Goal: Task Accomplishment & Management: Manage account settings

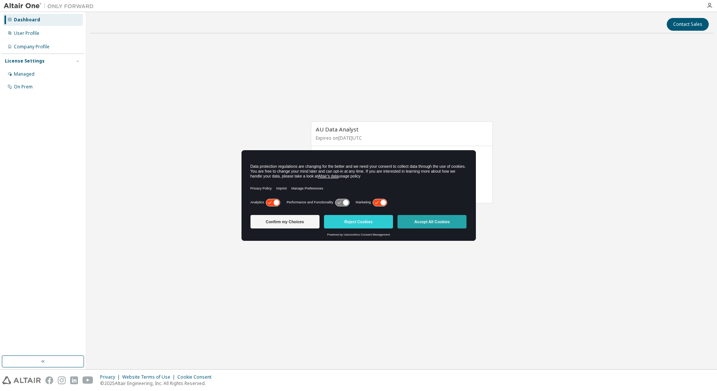
click at [424, 223] on button "Accept All Cookies" at bounding box center [431, 221] width 69 height 13
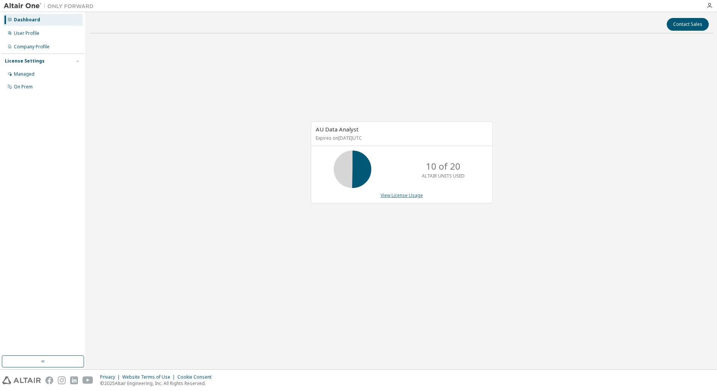
click at [406, 199] on link "View License Usage" at bounding box center [401, 195] width 42 height 6
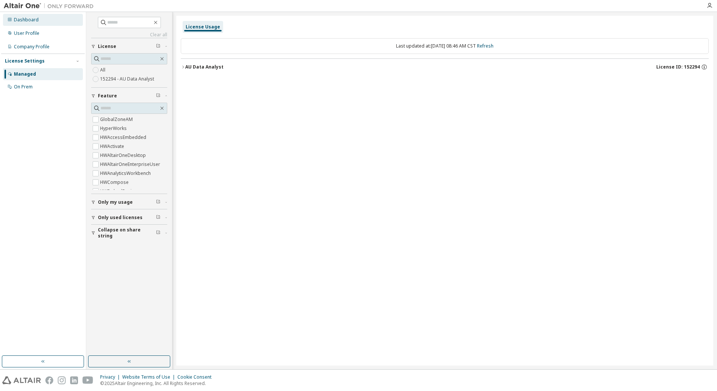
click at [27, 22] on div "Dashboard" at bounding box center [26, 20] width 25 height 6
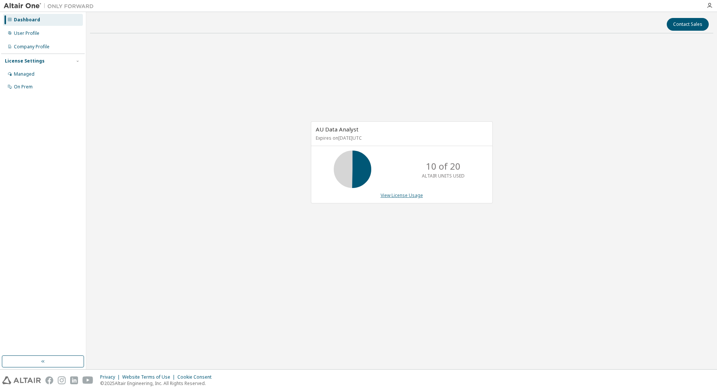
click at [388, 199] on link "View License Usage" at bounding box center [401, 195] width 42 height 6
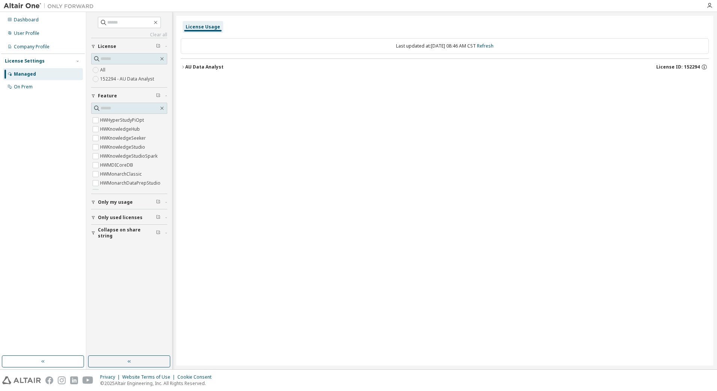
scroll to position [187, 0]
click at [116, 149] on label "HWMonarchClassic" at bounding box center [121, 148] width 43 height 9
click at [93, 135] on icon "button" at bounding box center [93, 136] width 4 height 4
click at [103, 154] on label "No" at bounding box center [104, 156] width 8 height 9
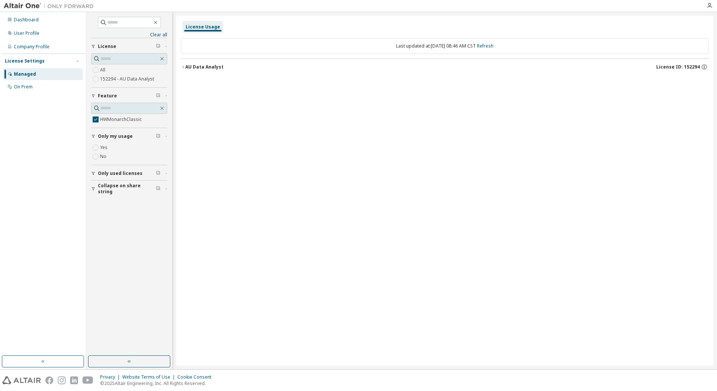
click at [106, 148] on label "Yes" at bounding box center [104, 147] width 9 height 9
click at [99, 169] on button "Only used licenses" at bounding box center [129, 173] width 76 height 16
click at [93, 208] on button "Collapse on share string" at bounding box center [129, 210] width 76 height 16
click at [106, 71] on label "All" at bounding box center [103, 70] width 7 height 9
click at [188, 66] on div "AU Data Analyst" at bounding box center [204, 67] width 38 height 6
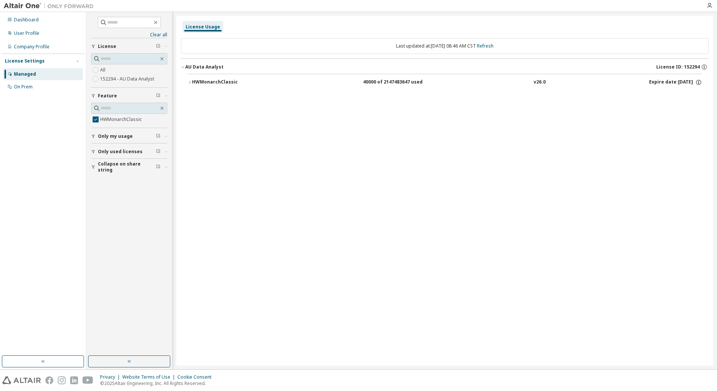
click at [210, 86] on button "HWMonarchClassic 40000 of 2147483647 used v26.0 Expire date: [DATE]" at bounding box center [444, 82] width 514 height 16
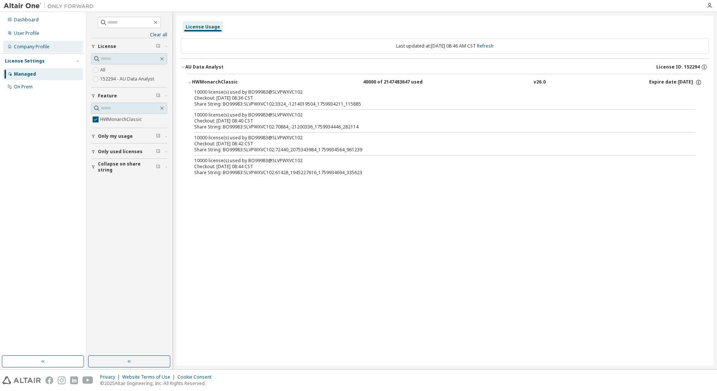
click at [66, 46] on div "Company Profile" at bounding box center [43, 47] width 80 height 12
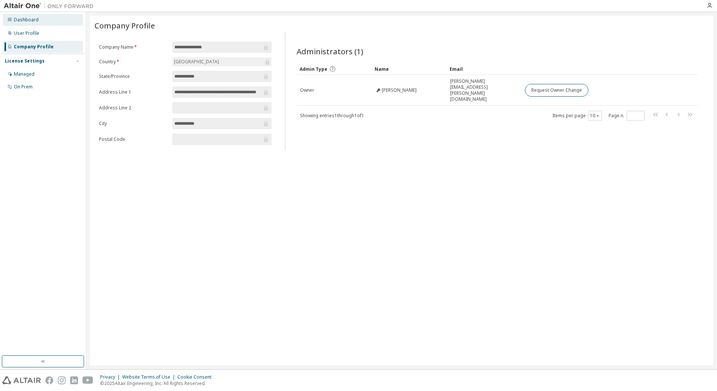
click at [51, 21] on div "Dashboard" at bounding box center [43, 20] width 80 height 12
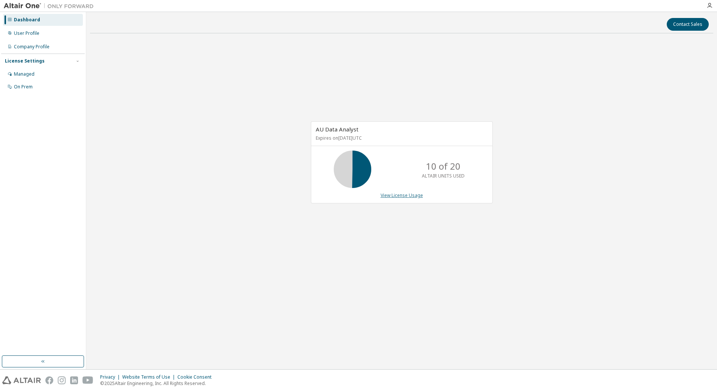
click at [388, 197] on link "View License Usage" at bounding box center [401, 195] width 42 height 6
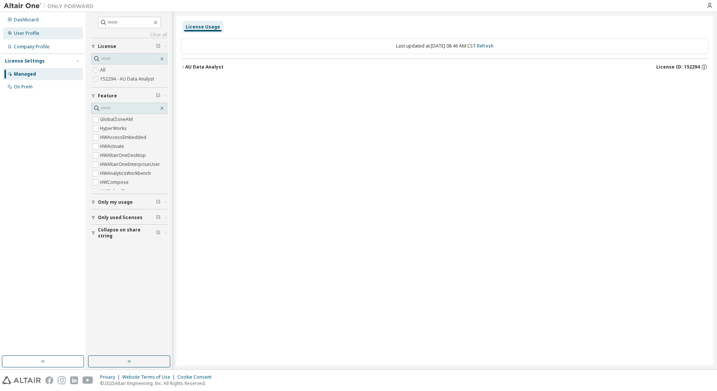
click at [42, 35] on div "User Profile" at bounding box center [43, 33] width 80 height 12
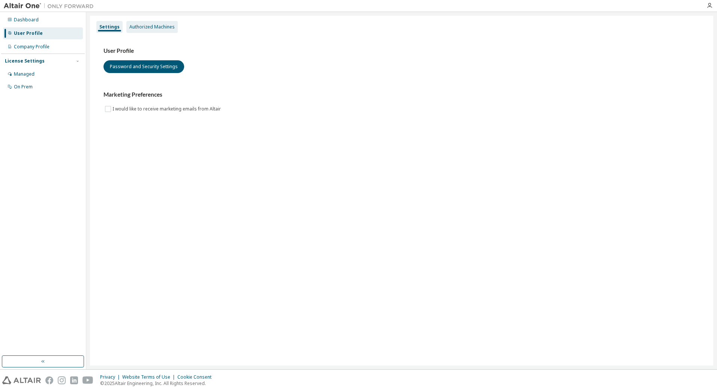
click at [150, 28] on div "Authorized Machines" at bounding box center [151, 27] width 45 height 6
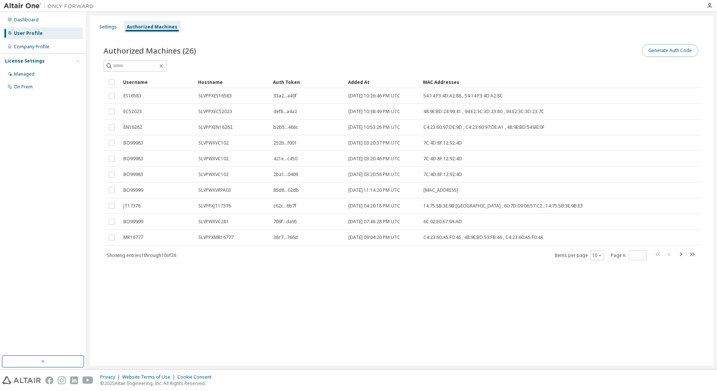
click at [676, 52] on button "Generate Auth Code" at bounding box center [670, 50] width 56 height 13
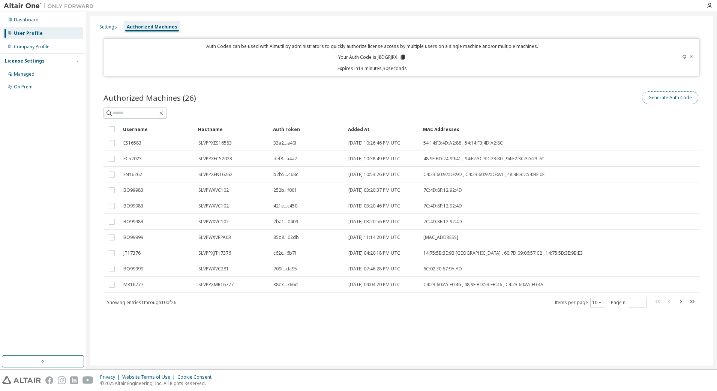
click at [678, 103] on button "Generate Auth Code" at bounding box center [670, 97] width 56 height 13
click at [108, 26] on div "Settings" at bounding box center [108, 27] width 18 height 6
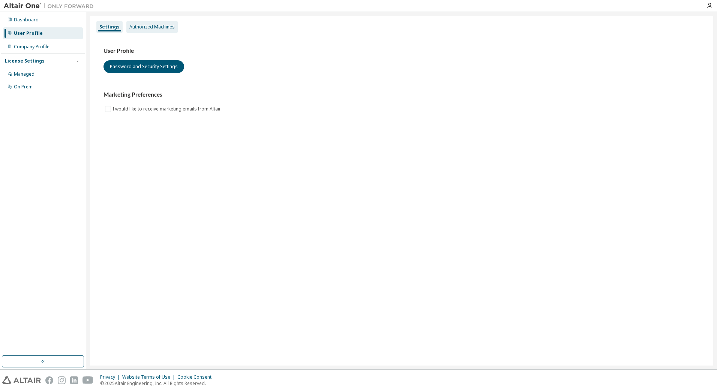
click at [142, 24] on div "Authorized Machines" at bounding box center [151, 27] width 45 height 6
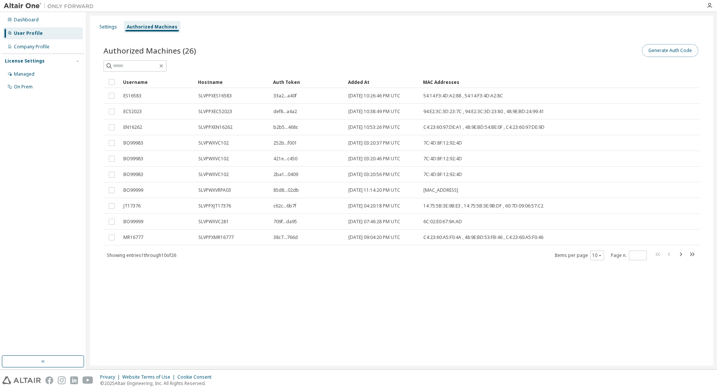
click at [652, 50] on button "Generate Auth Code" at bounding box center [670, 50] width 56 height 13
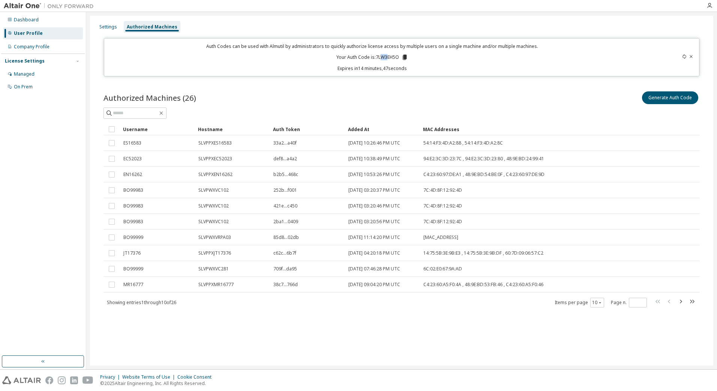
drag, startPoint x: 388, startPoint y: 58, endPoint x: 381, endPoint y: 58, distance: 6.7
click at [381, 58] on p "Your Auth Code is: 7LW3EH5O" at bounding box center [372, 57] width 72 height 7
drag, startPoint x: 381, startPoint y: 58, endPoint x: 460, endPoint y: 73, distance: 80.0
click at [460, 73] on div "Auth Codes can be used with Almutil by administrators to quickly authorize lice…" at bounding box center [402, 57] width 596 height 38
drag, startPoint x: 401, startPoint y: 57, endPoint x: 376, endPoint y: 57, distance: 24.4
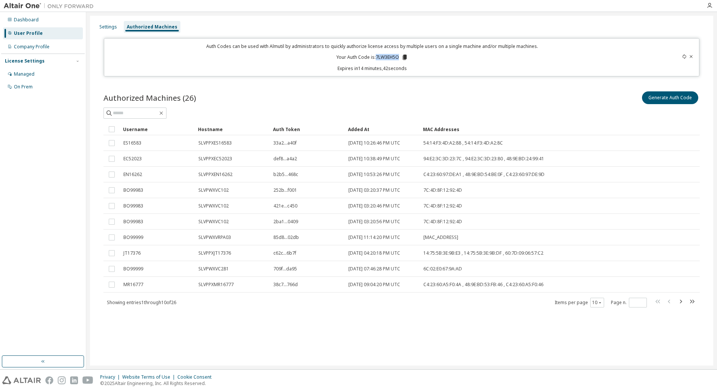
click at [376, 57] on p "Your Auth Code is: 7LW3EH5O" at bounding box center [372, 57] width 72 height 7
copy p "7LW3EH5O"
click at [620, 322] on div "Authorized Machines (26) Generate Auth Code Clear Load Save Save As Field Opera…" at bounding box center [401, 204] width 614 height 247
drag, startPoint x: 399, startPoint y: 57, endPoint x: 377, endPoint y: 55, distance: 22.2
click at [377, 55] on p "Your Auth Code is: 7LW3EH5O" at bounding box center [372, 57] width 72 height 7
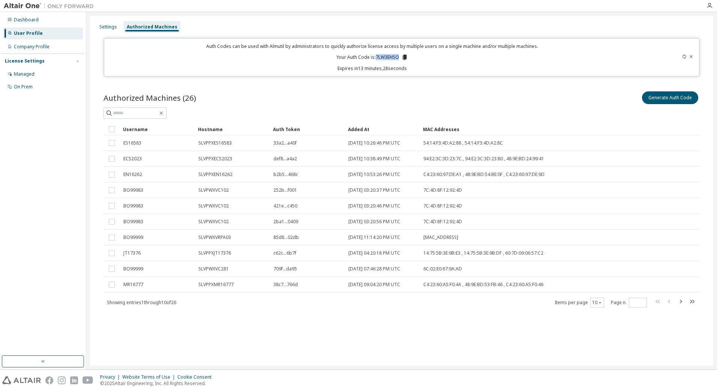
copy p "7LW3EH5O"
click at [35, 23] on div "Dashboard" at bounding box center [43, 20] width 80 height 12
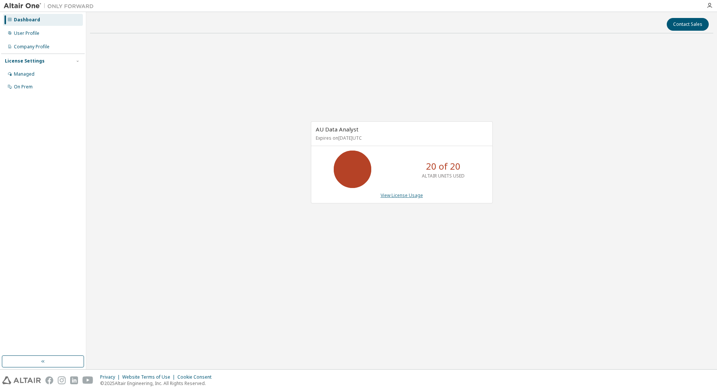
click at [391, 193] on link "View License Usage" at bounding box center [401, 195] width 42 height 6
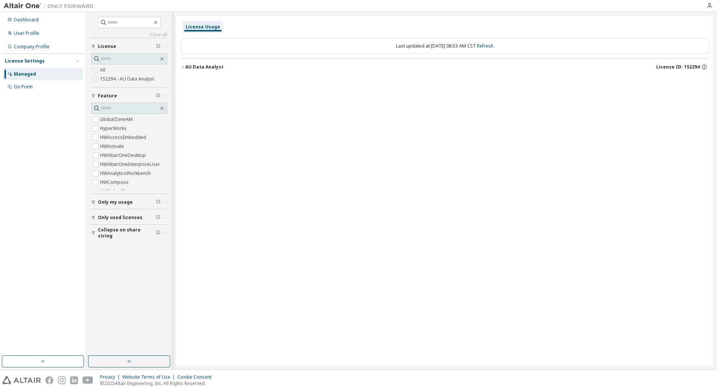
click at [184, 68] on icon "button" at bounding box center [183, 67] width 4 height 4
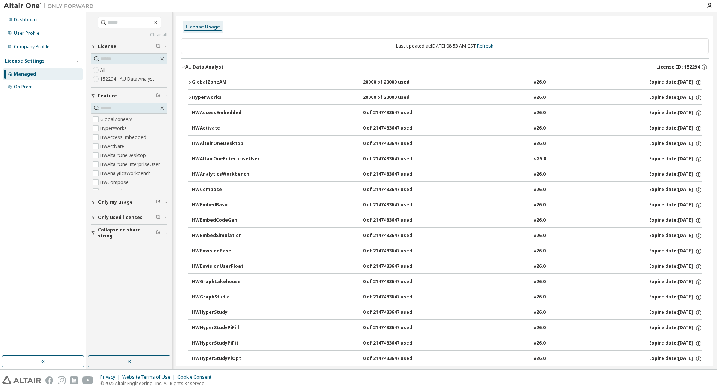
click at [190, 99] on icon "button" at bounding box center [189, 98] width 4 height 4
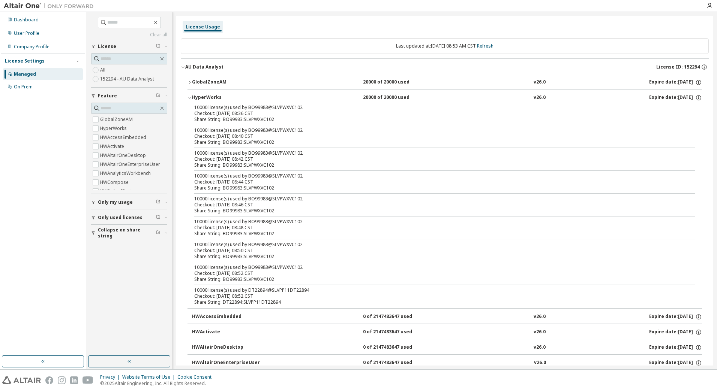
click at [190, 98] on icon "button" at bounding box center [189, 98] width 4 height 4
